Goal: Complete application form

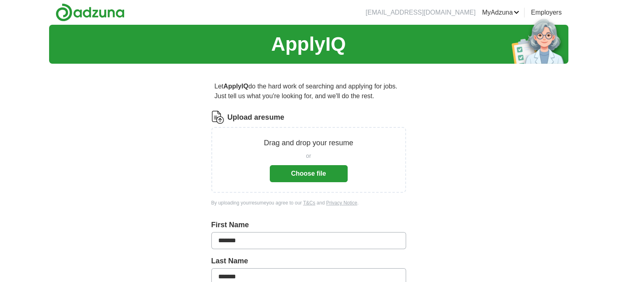
click at [310, 173] on button "Choose file" at bounding box center [309, 173] width 78 height 17
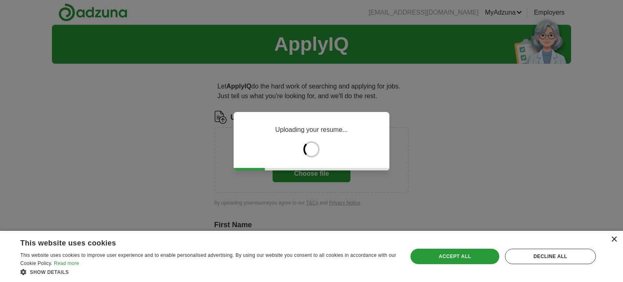
click at [613, 238] on div "×" at bounding box center [614, 239] width 6 height 6
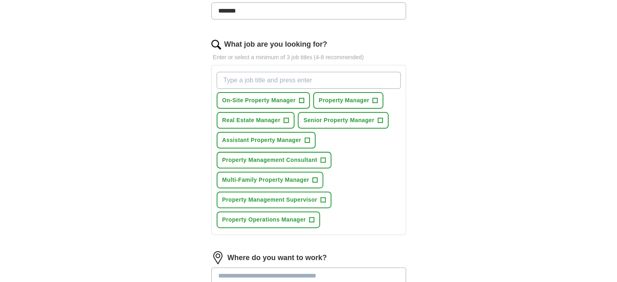
scroll to position [234, 0]
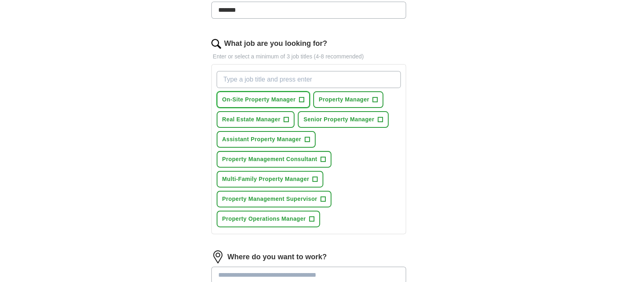
click at [300, 97] on span "+" at bounding box center [301, 100] width 5 height 6
click at [314, 195] on span "Property Management Supervisor" at bounding box center [269, 199] width 95 height 9
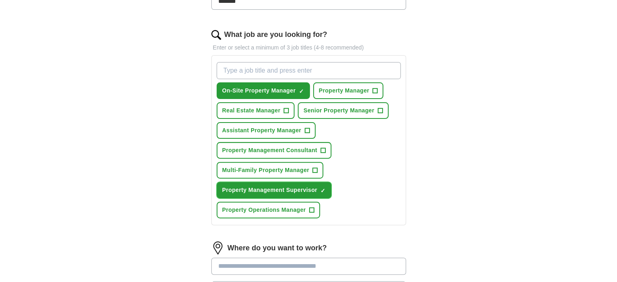
scroll to position [243, 0]
click at [355, 89] on span "Property Manager" at bounding box center [344, 90] width 51 height 9
click at [286, 167] on span "Multi-Family Property Manager" at bounding box center [265, 170] width 87 height 9
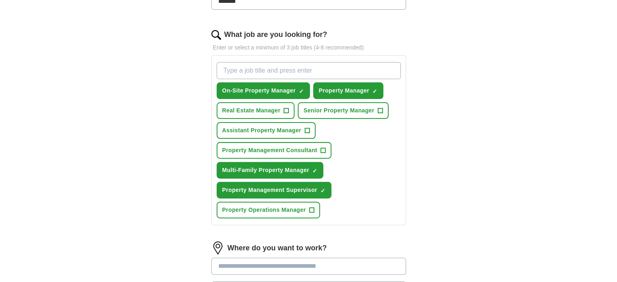
click at [268, 67] on input "What job are you looking for?" at bounding box center [309, 70] width 184 height 17
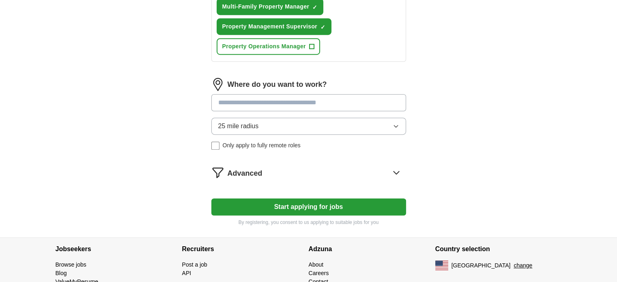
scroll to position [407, 0]
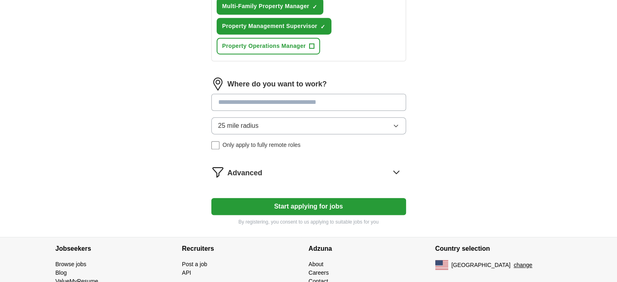
type input "Regional Property Manager, Regional Property Supervisor"
click at [279, 98] on input at bounding box center [308, 102] width 195 height 17
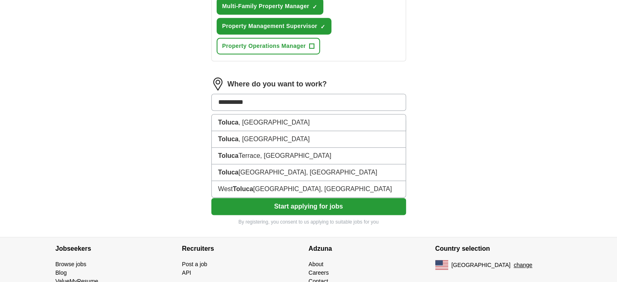
type input "**********"
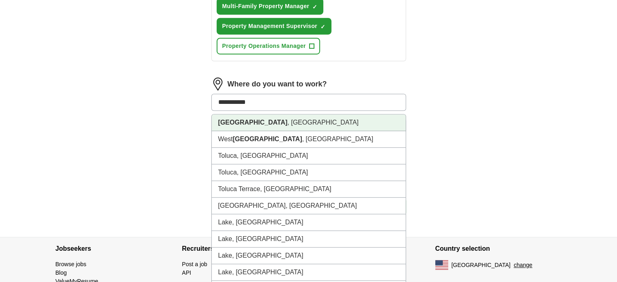
click at [269, 120] on li "[GEOGRAPHIC_DATA] , [GEOGRAPHIC_DATA]" at bounding box center [309, 122] width 194 height 17
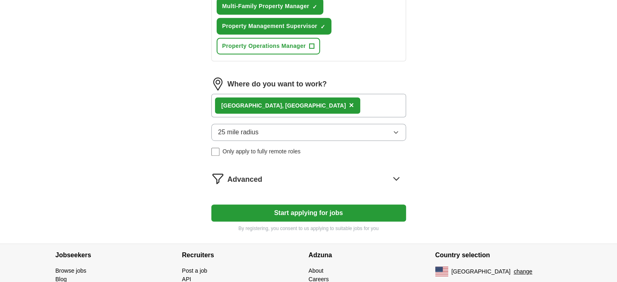
click at [311, 104] on div "[GEOGRAPHIC_DATA] , [GEOGRAPHIC_DATA] ×" at bounding box center [308, 106] width 195 height 24
click at [305, 104] on div "[GEOGRAPHIC_DATA] , [GEOGRAPHIC_DATA] ×" at bounding box center [308, 106] width 195 height 24
click at [303, 102] on div "[GEOGRAPHIC_DATA] , [GEOGRAPHIC_DATA] ×" at bounding box center [308, 106] width 195 height 24
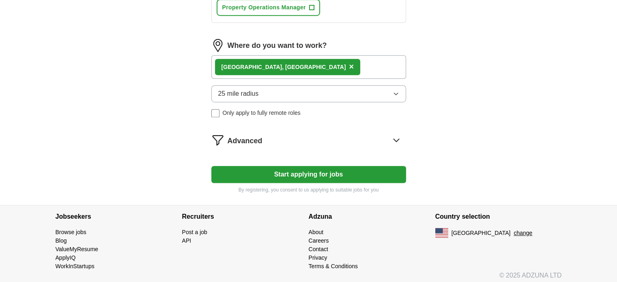
scroll to position [446, 0]
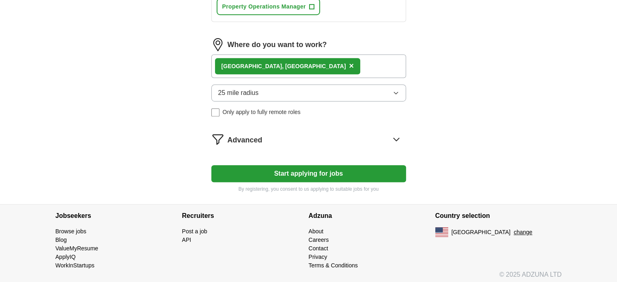
click at [391, 135] on icon at bounding box center [396, 139] width 13 height 13
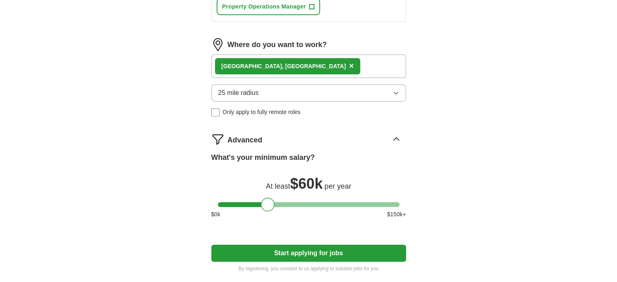
drag, startPoint x: 227, startPoint y: 200, endPoint x: 270, endPoint y: 200, distance: 43.0
click at [270, 200] on div at bounding box center [268, 204] width 14 height 14
drag, startPoint x: 267, startPoint y: 201, endPoint x: 203, endPoint y: 194, distance: 64.4
click at [398, 133] on icon at bounding box center [396, 139] width 13 height 13
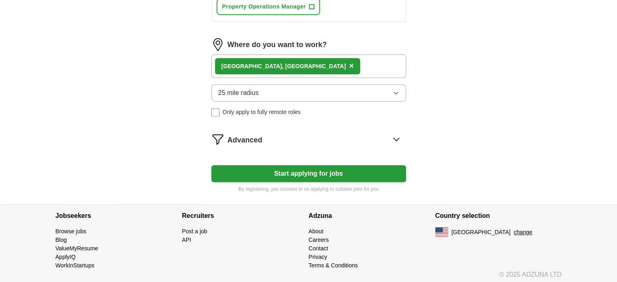
click at [316, 169] on button "Start applying for jobs" at bounding box center [308, 173] width 195 height 17
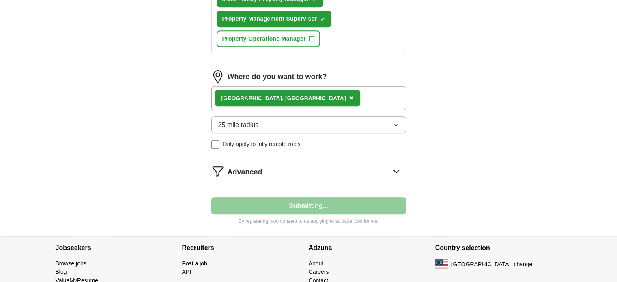
select select "**"
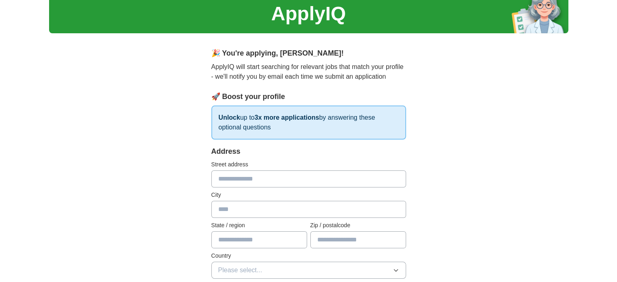
scroll to position [27, 0]
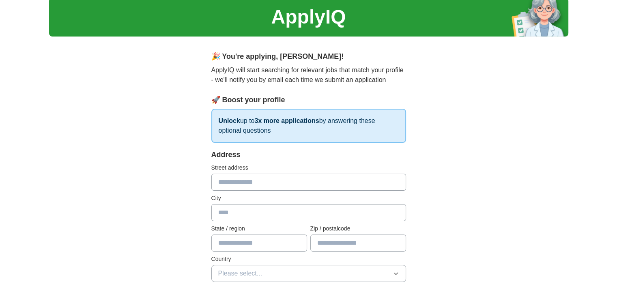
click at [248, 179] on input "text" at bounding box center [308, 182] width 195 height 17
type input "**********"
click at [242, 213] on input "text" at bounding box center [308, 212] width 195 height 17
type input "**********"
click at [246, 243] on input "text" at bounding box center [259, 242] width 96 height 17
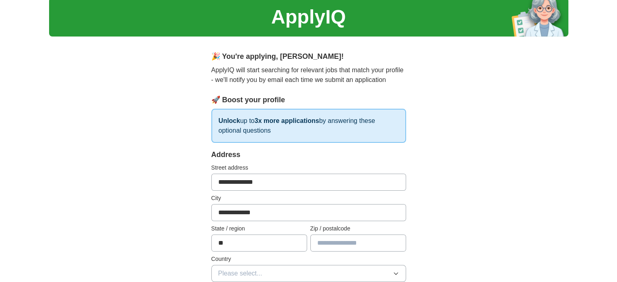
type input "**"
click at [343, 240] on input "text" at bounding box center [358, 242] width 96 height 17
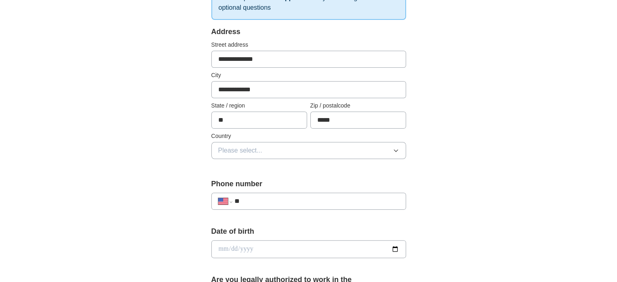
scroll to position [157, 0]
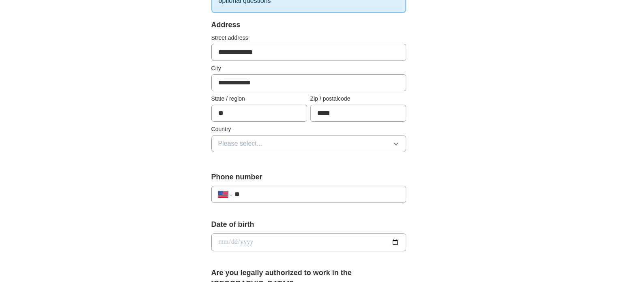
type input "*****"
click at [313, 143] on button "Please select..." at bounding box center [308, 143] width 195 height 17
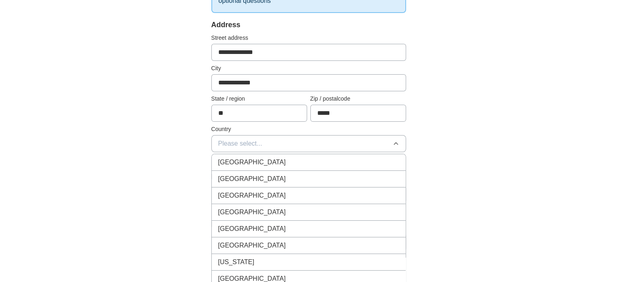
click at [273, 175] on div "[GEOGRAPHIC_DATA]" at bounding box center [308, 179] width 181 height 10
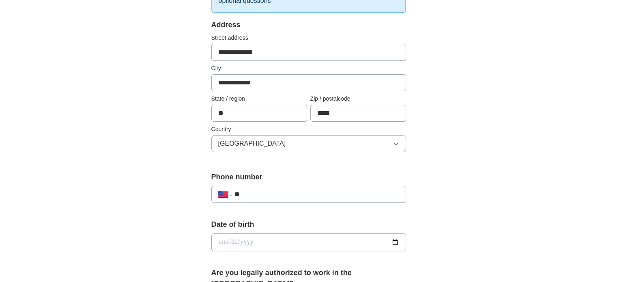
click at [263, 193] on input "**" at bounding box center [316, 194] width 165 height 10
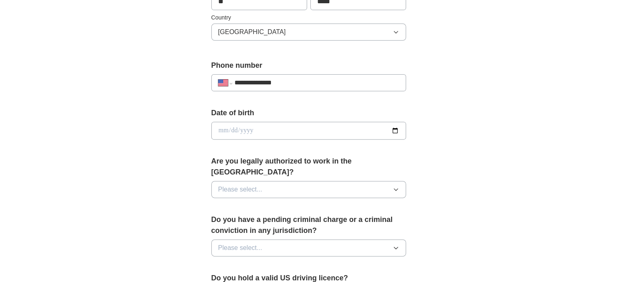
scroll to position [272, 0]
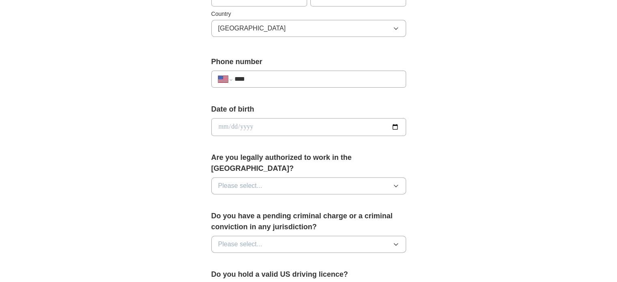
type input "**"
select select "**"
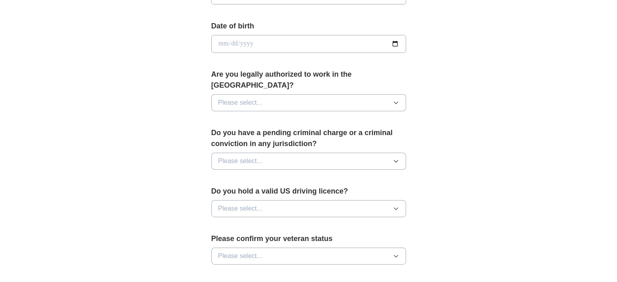
scroll to position [355, 0]
type input "*"
click at [396, 99] on icon "button" at bounding box center [396, 102] width 6 height 6
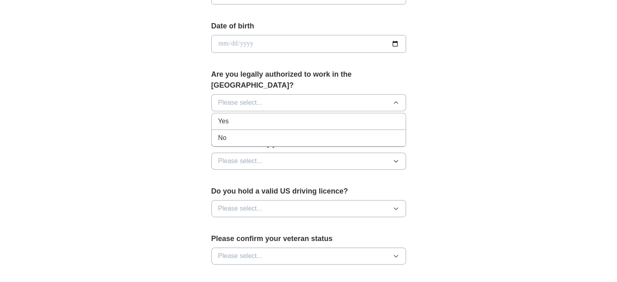
click at [272, 116] on div "Yes" at bounding box center [308, 121] width 181 height 10
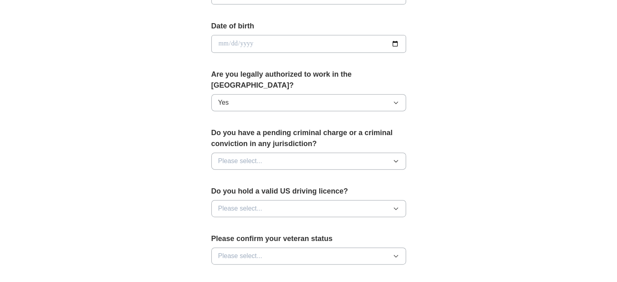
click at [281, 152] on button "Please select..." at bounding box center [308, 160] width 195 height 17
click at [258, 191] on div "No" at bounding box center [308, 196] width 181 height 10
click at [267, 200] on button "Please select..." at bounding box center [308, 208] width 195 height 17
click at [262, 222] on div "Yes" at bounding box center [308, 227] width 181 height 10
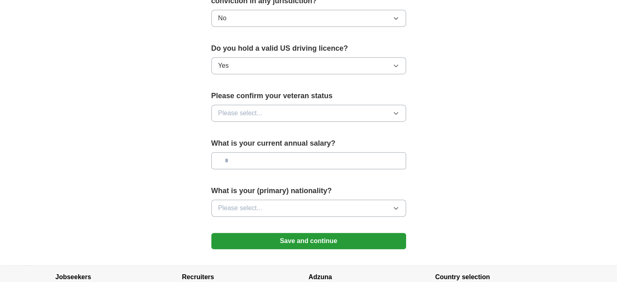
scroll to position [504, 0]
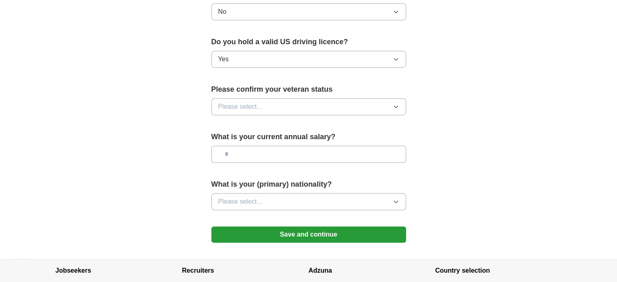
click at [280, 98] on button "Please select..." at bounding box center [308, 106] width 195 height 17
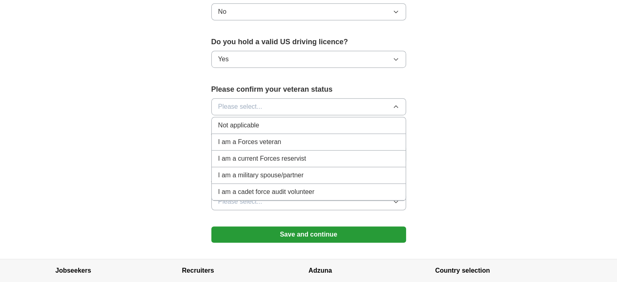
click at [277, 120] on div "Not applicable" at bounding box center [308, 125] width 181 height 10
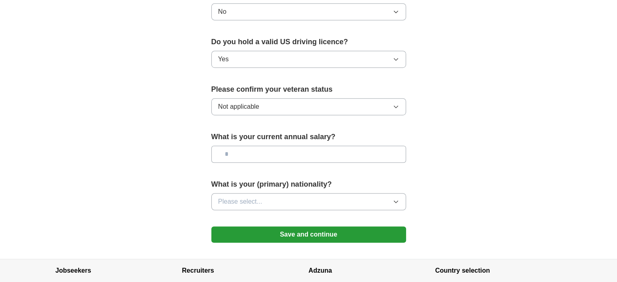
click at [352, 193] on button "Please select..." at bounding box center [308, 201] width 195 height 17
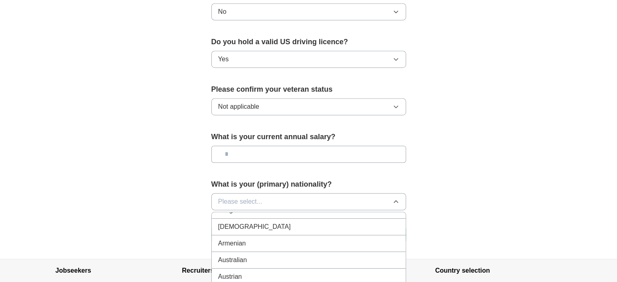
scroll to position [0, 0]
click at [253, 215] on div "American" at bounding box center [308, 220] width 181 height 10
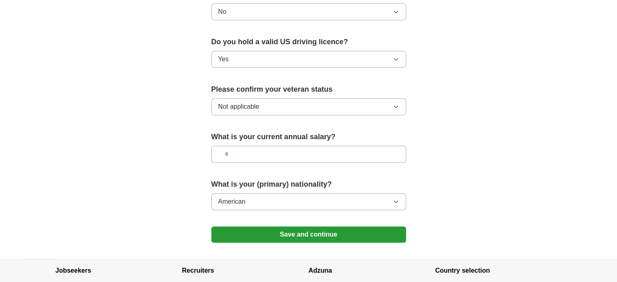
click at [328, 226] on button "Save and continue" at bounding box center [308, 234] width 195 height 16
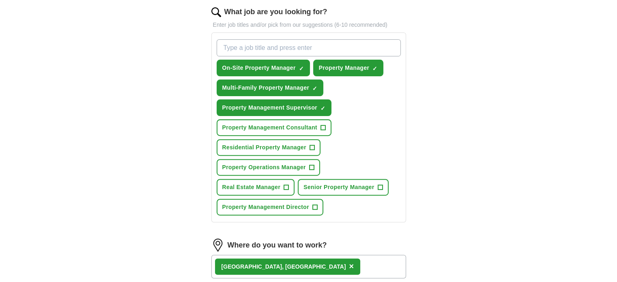
scroll to position [265, 0]
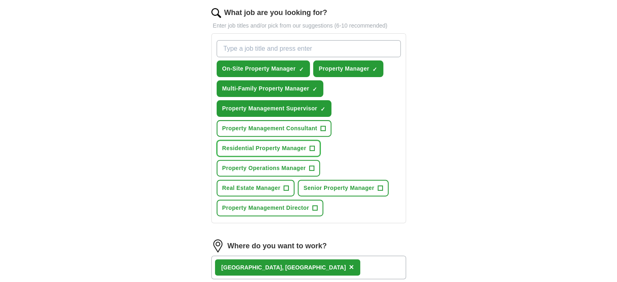
click at [304, 146] on span "Residential Property Manager" at bounding box center [264, 148] width 84 height 9
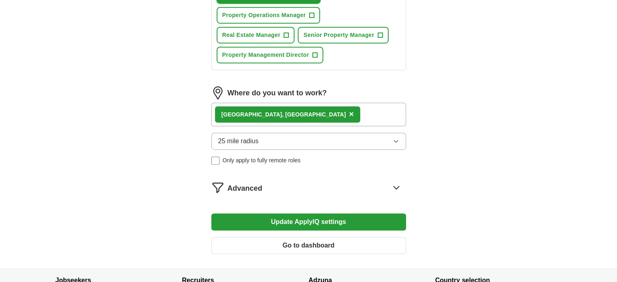
scroll to position [418, 0]
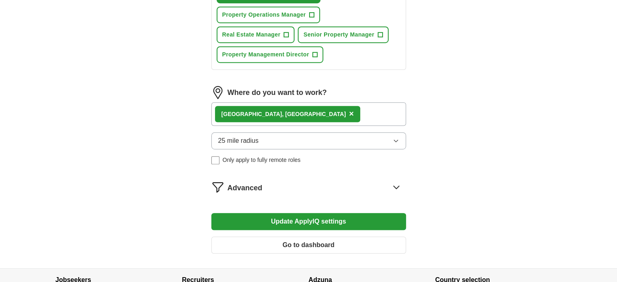
click at [346, 216] on button "Update ApplyIQ settings" at bounding box center [308, 221] width 195 height 17
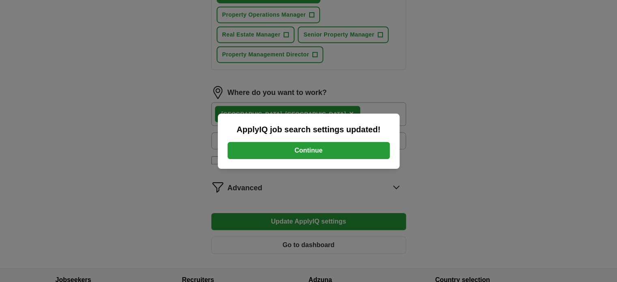
click at [310, 152] on button "Continue" at bounding box center [308, 150] width 162 height 17
